Goal: Find specific page/section: Find specific page/section

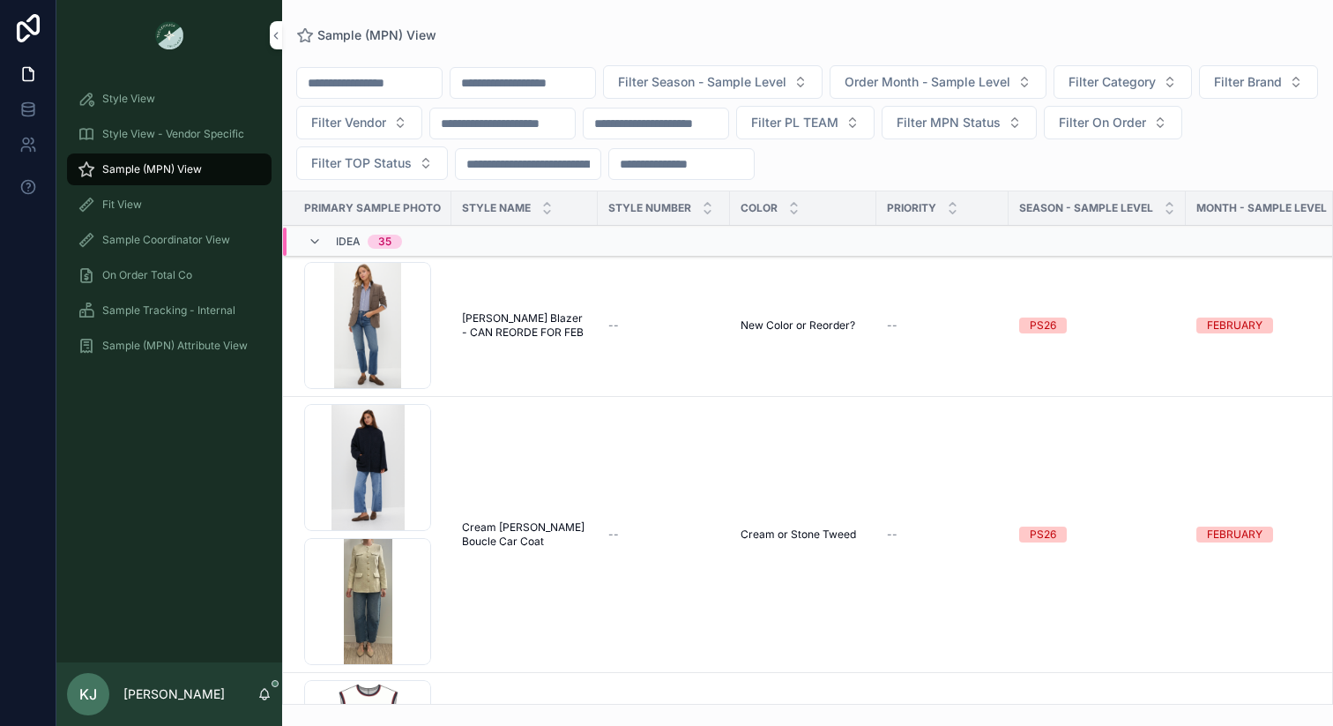
click at [200, 215] on div "Fit View" at bounding box center [169, 204] width 183 height 28
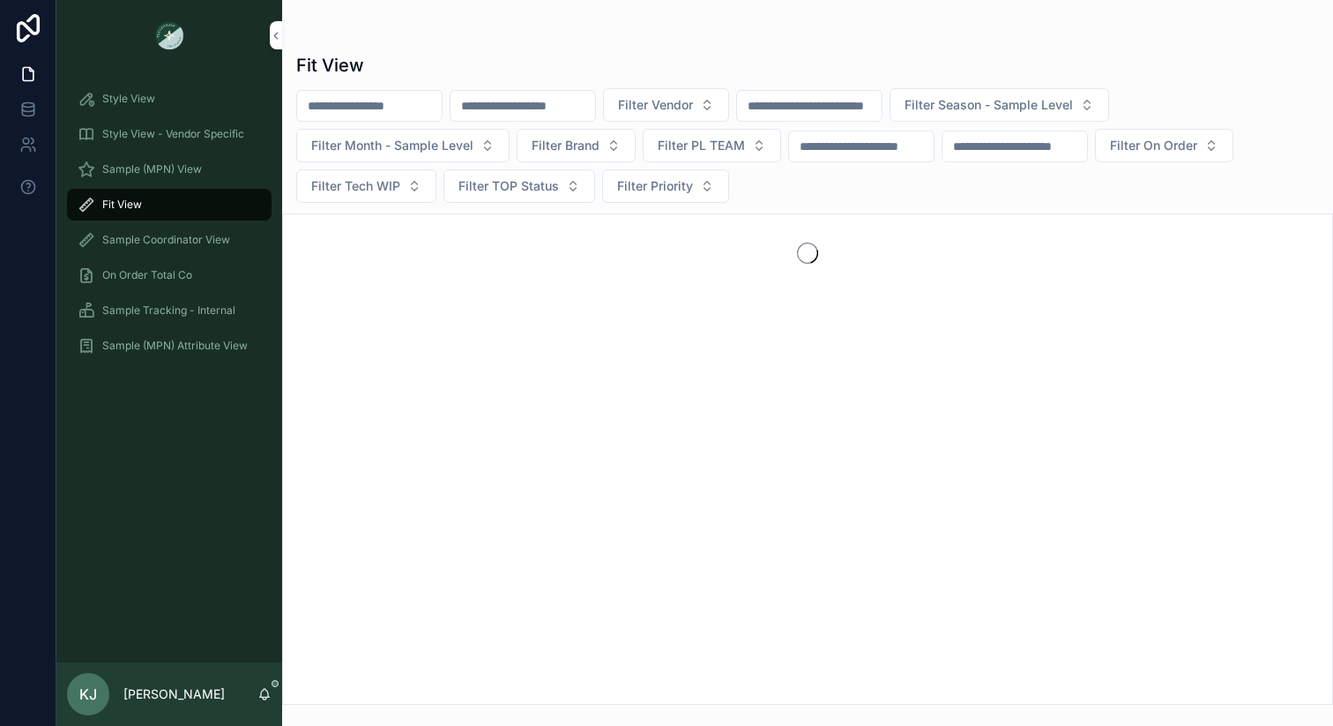
click at [583, 116] on input "scrollable content" at bounding box center [523, 105] width 145 height 25
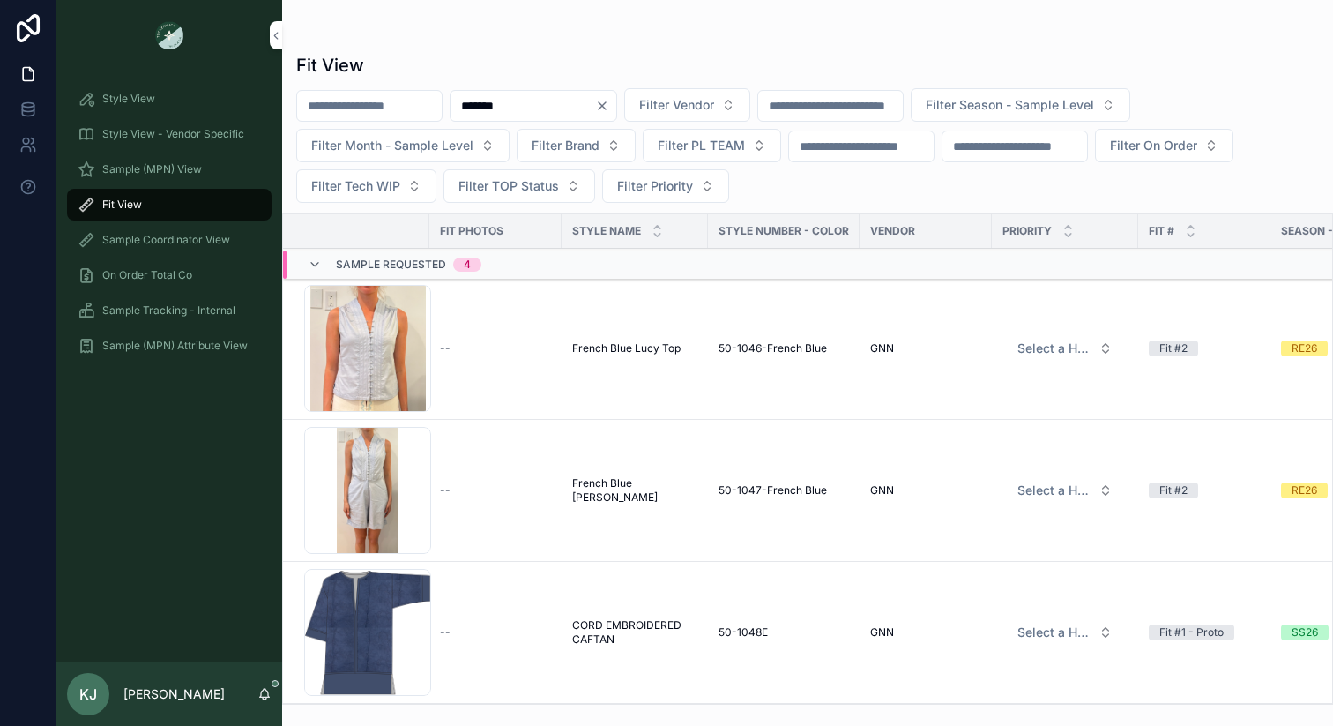
type input "*******"
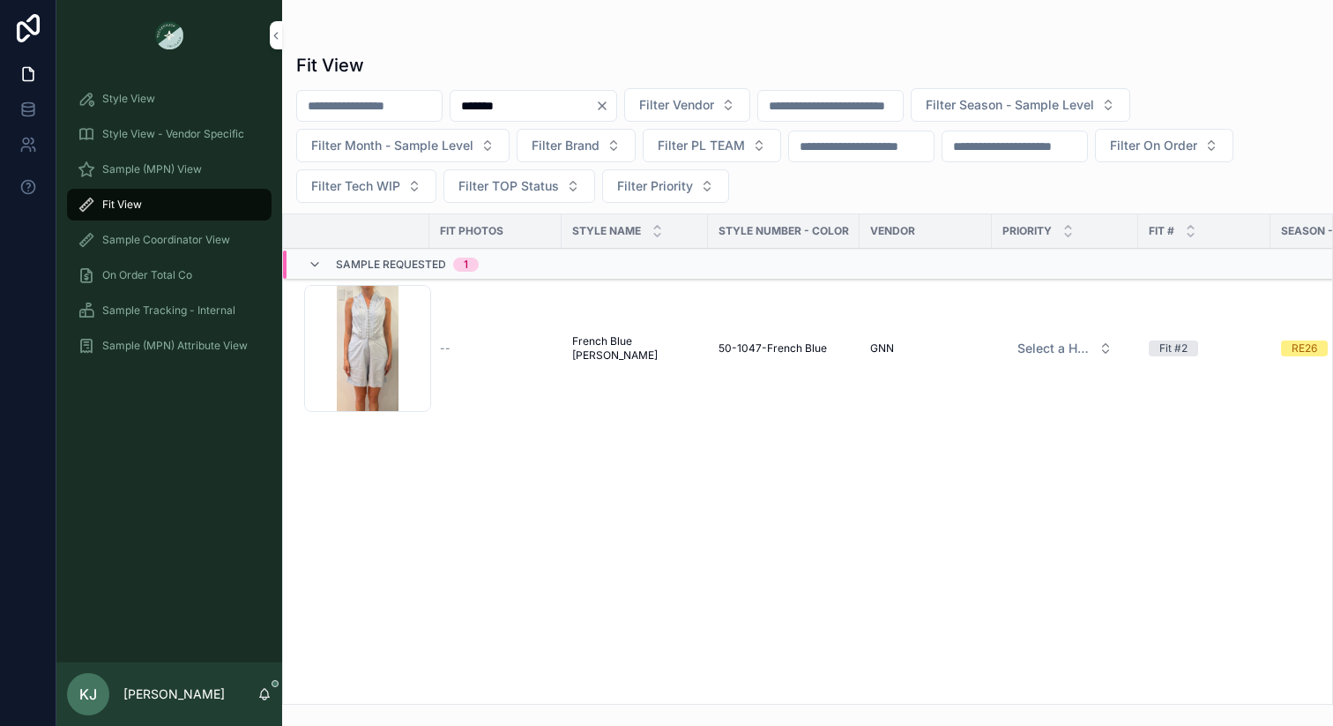
click at [400, 374] on div "Screenshot-2025-08-07-151036 .png" at bounding box center [367, 348] width 127 height 127
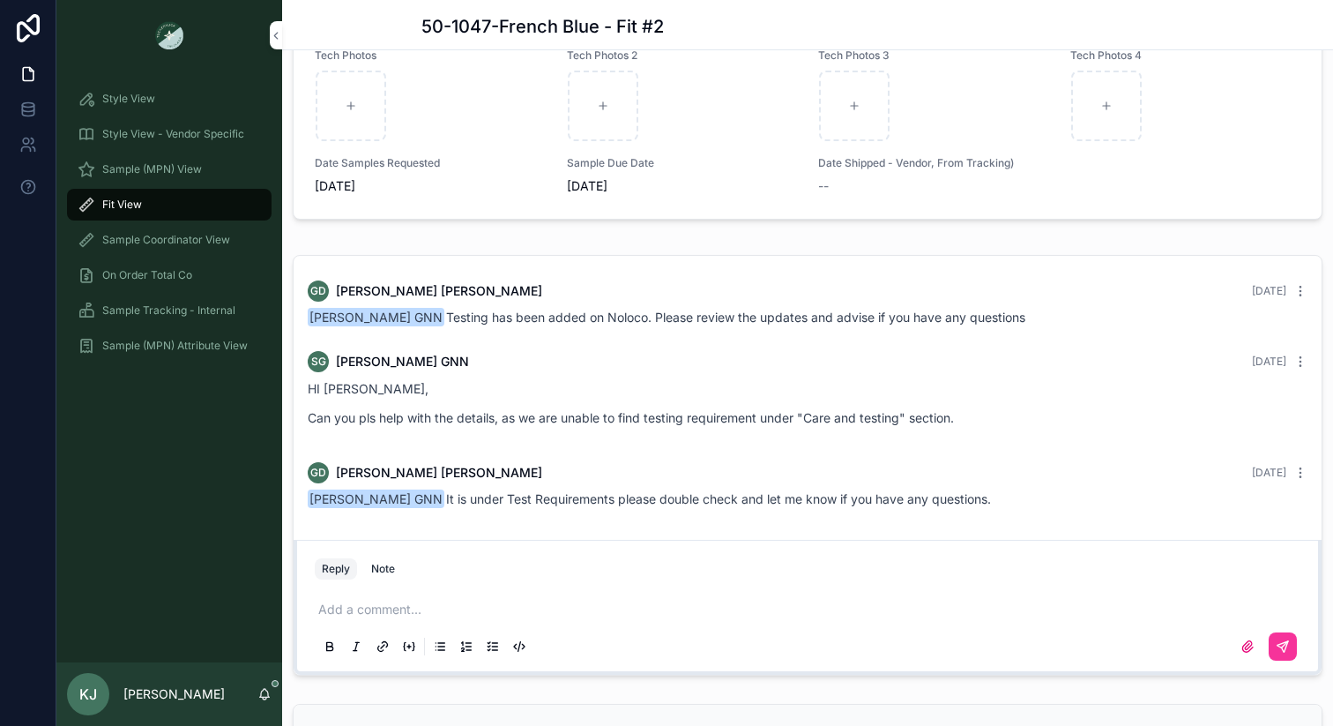
scroll to position [1633, 0]
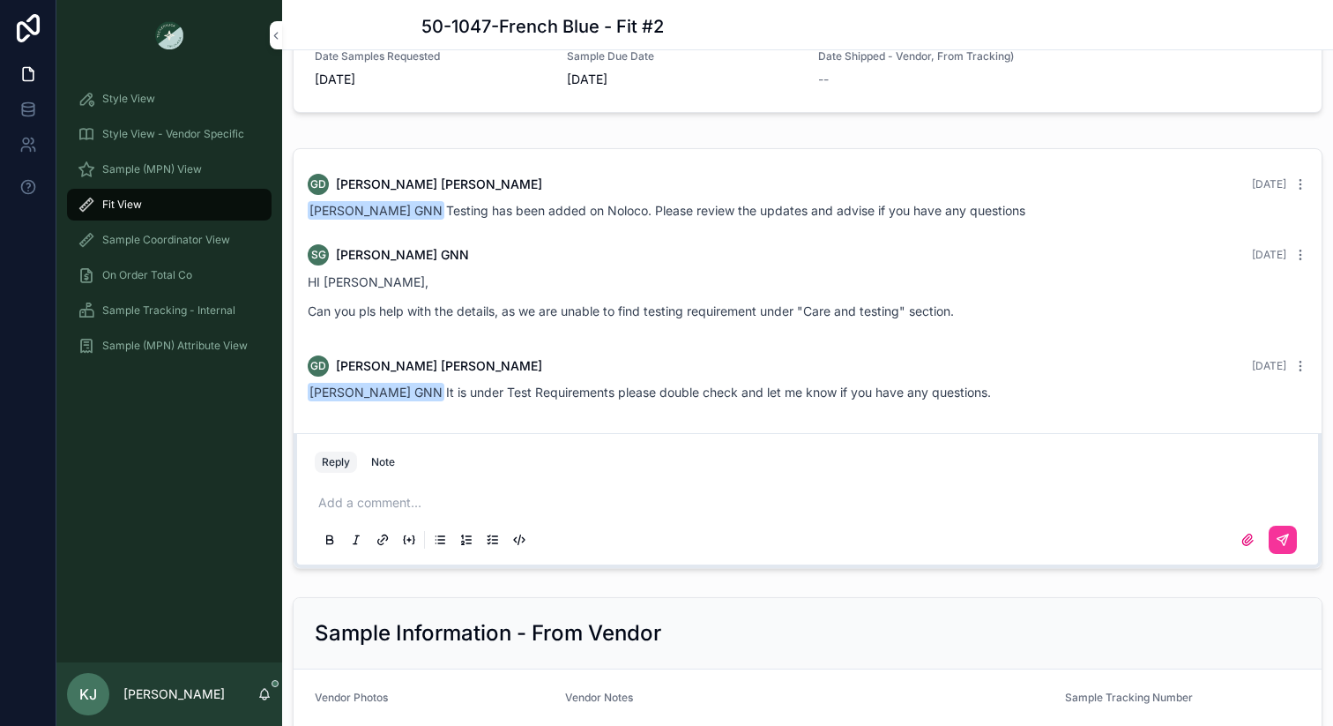
click at [645, 218] on span "[PERSON_NAME] GNN Testing has been added on Noloco. Please review the updates a…" at bounding box center [667, 210] width 718 height 15
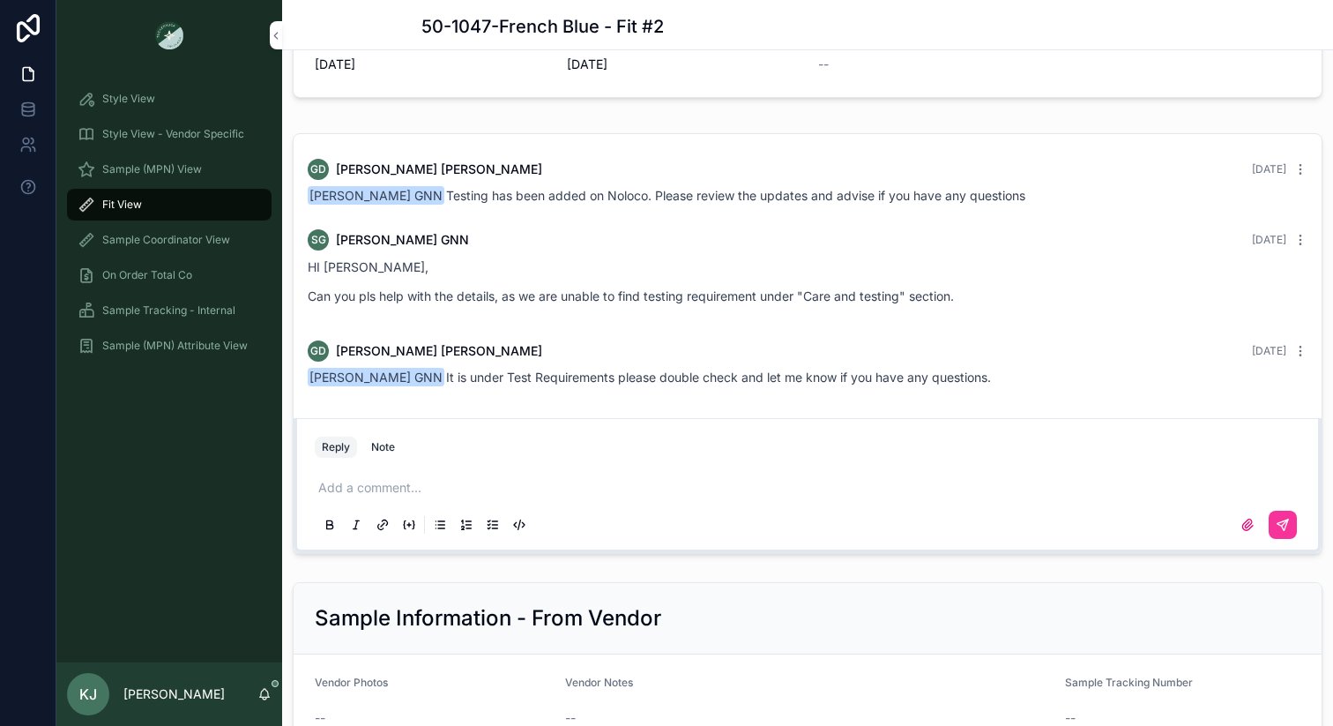
scroll to position [1649, 0]
click at [328, 457] on button "Reply" at bounding box center [336, 446] width 42 height 21
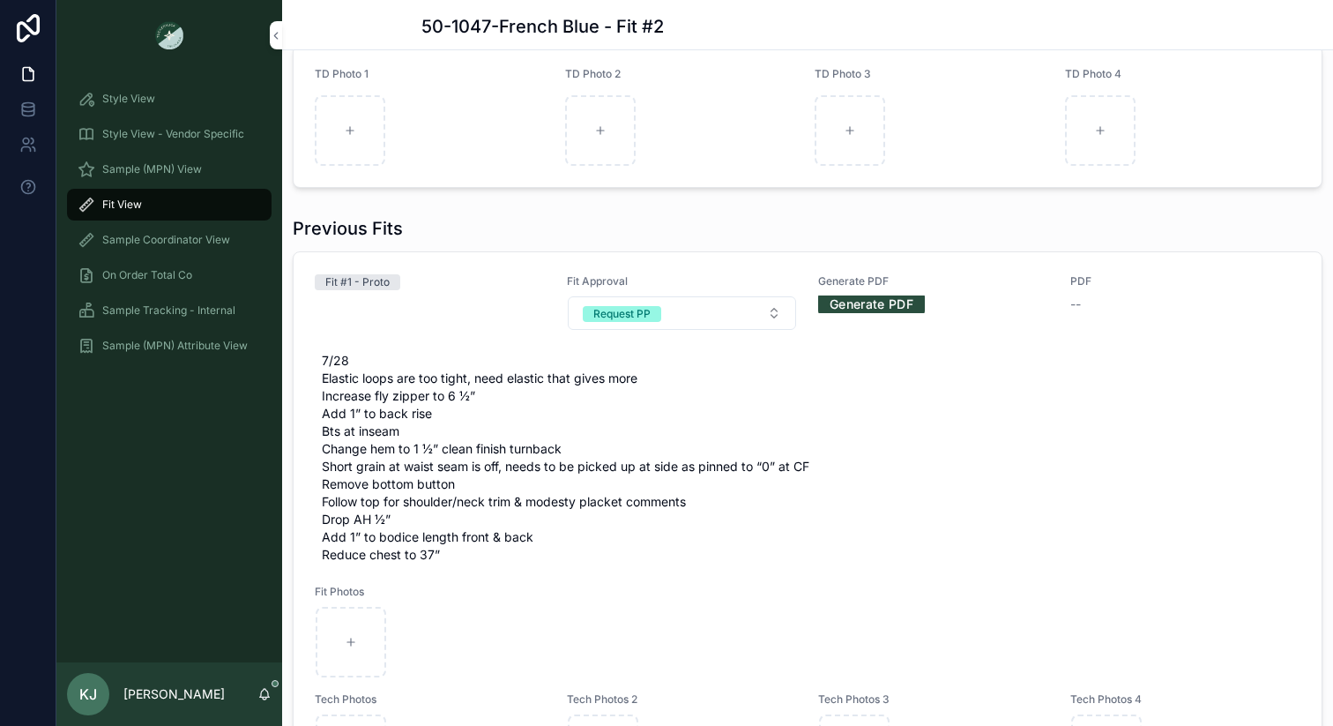
scroll to position [0, 0]
